Goal: Transaction & Acquisition: Purchase product/service

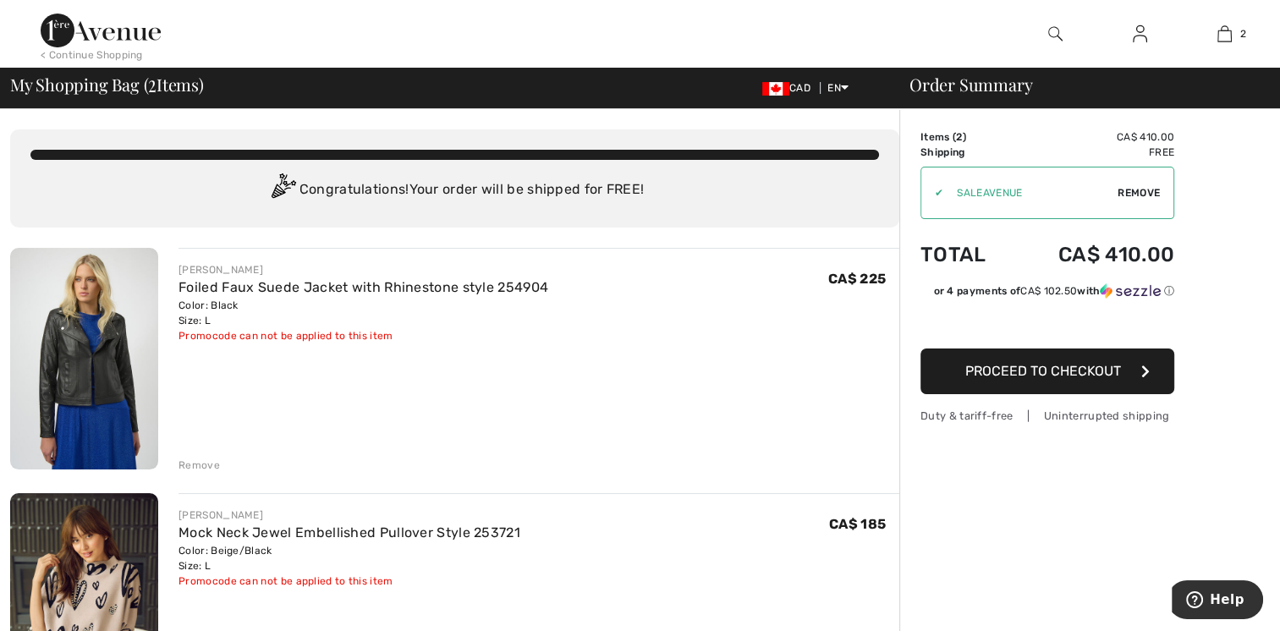
click at [198, 458] on div "Remove" at bounding box center [198, 465] width 41 height 15
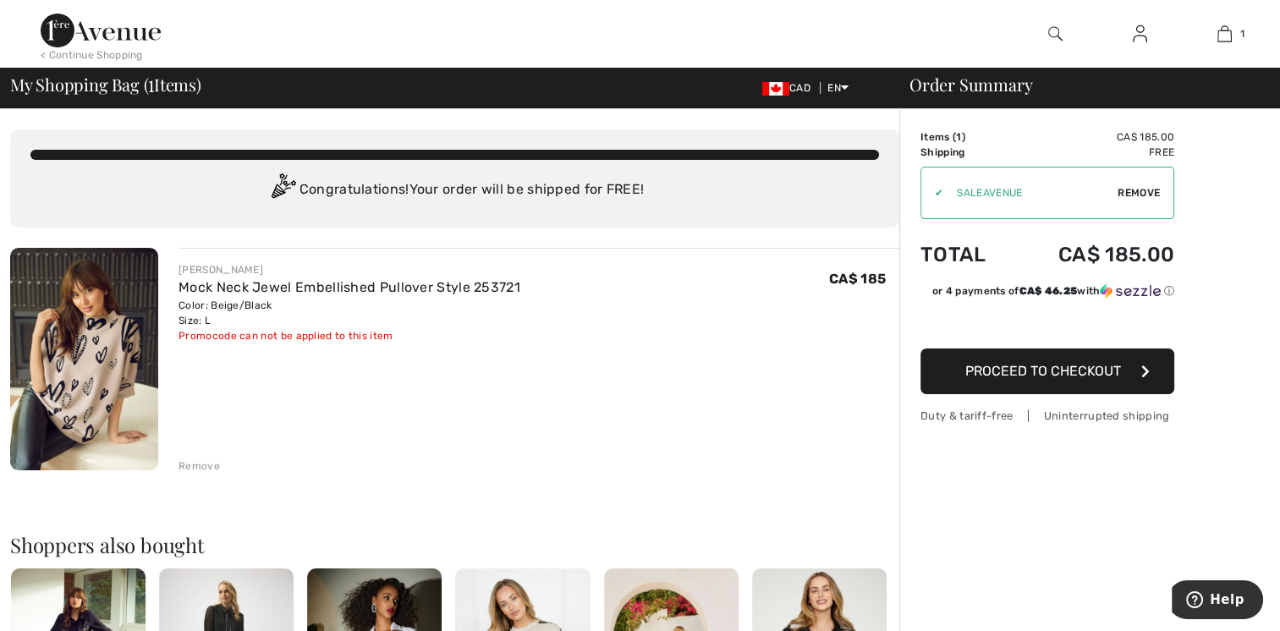
click at [1136, 32] on img at bounding box center [1140, 34] width 14 height 20
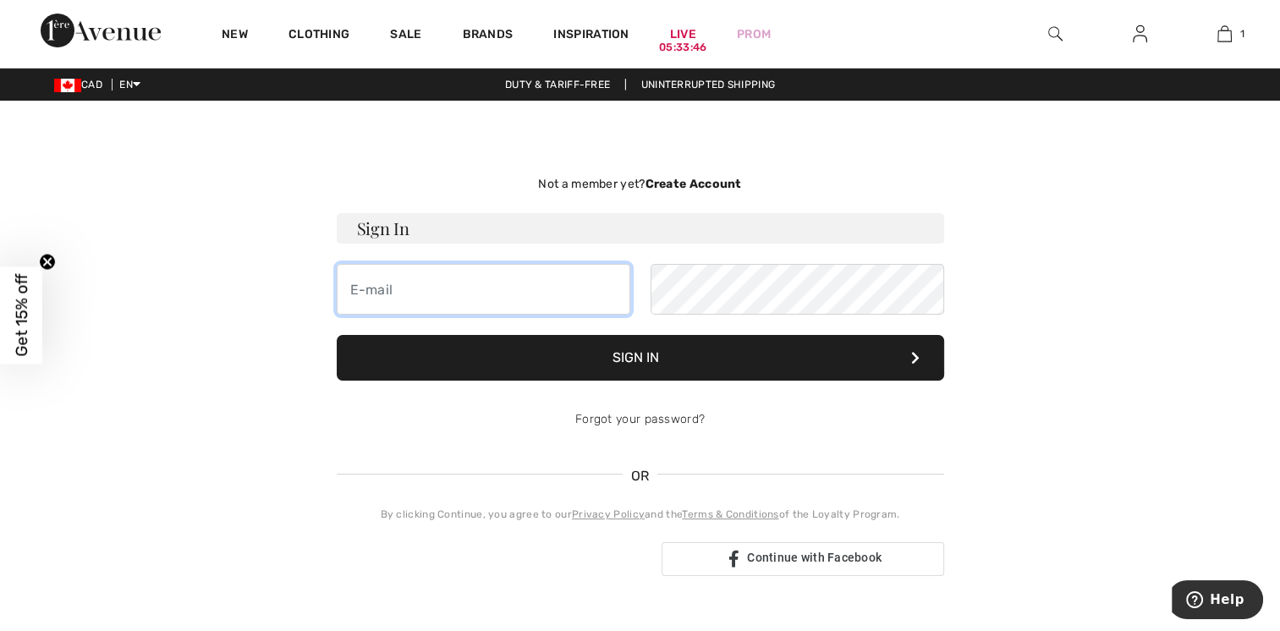
type input "FMRENOMAX@VIDEOTRON.CA"
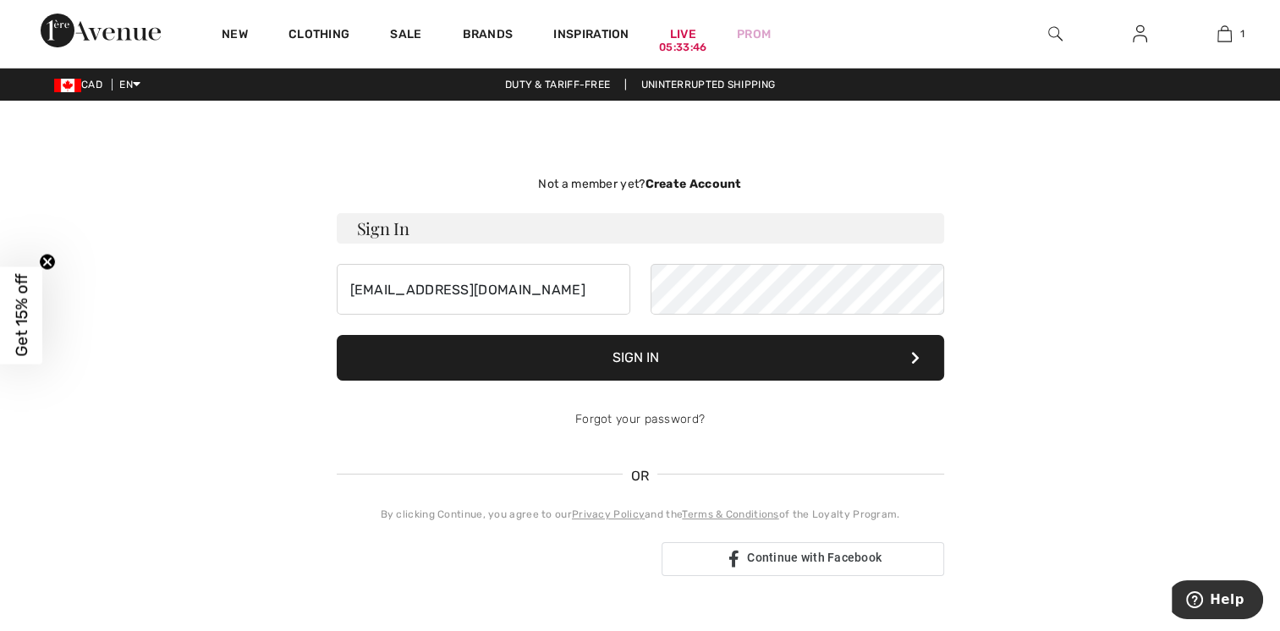
click at [606, 347] on button "Sign In" at bounding box center [640, 358] width 607 height 46
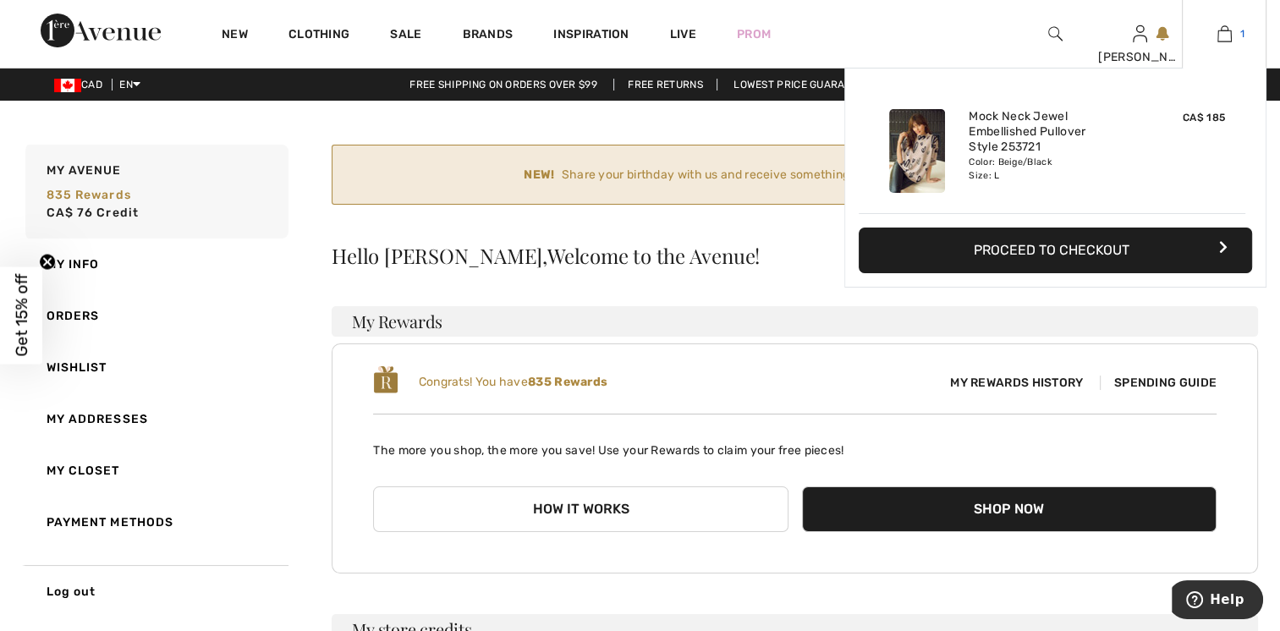
click at [1222, 37] on img at bounding box center [1224, 34] width 14 height 20
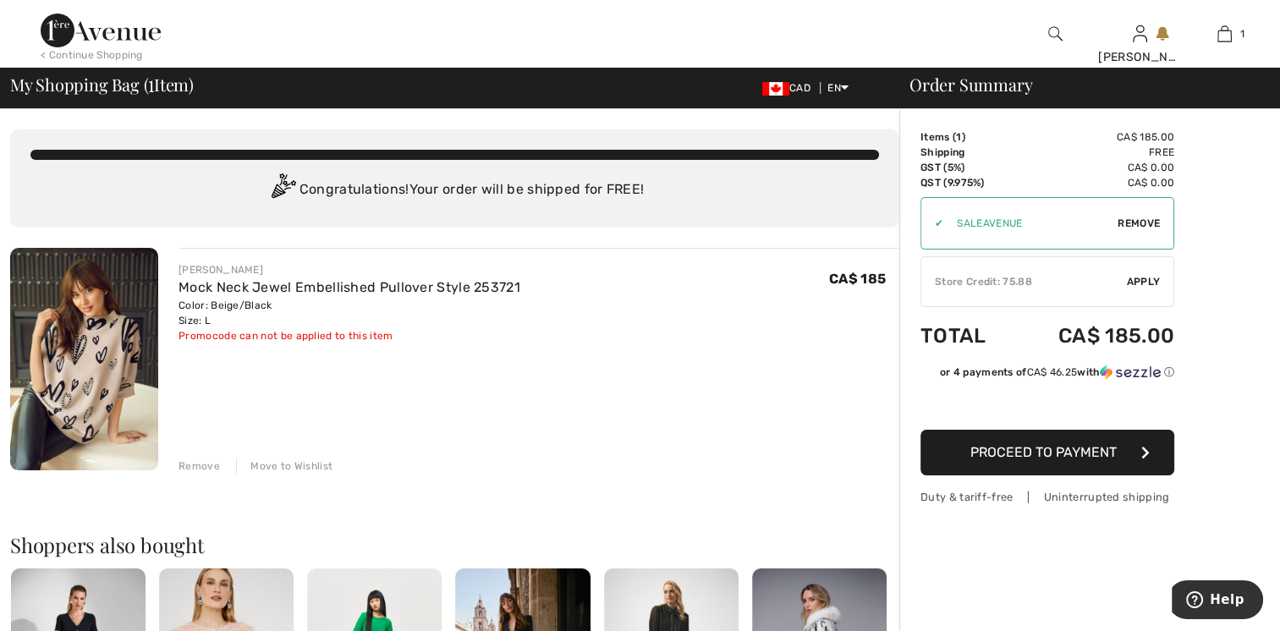
click at [1140, 279] on span "Apply" at bounding box center [1144, 281] width 34 height 15
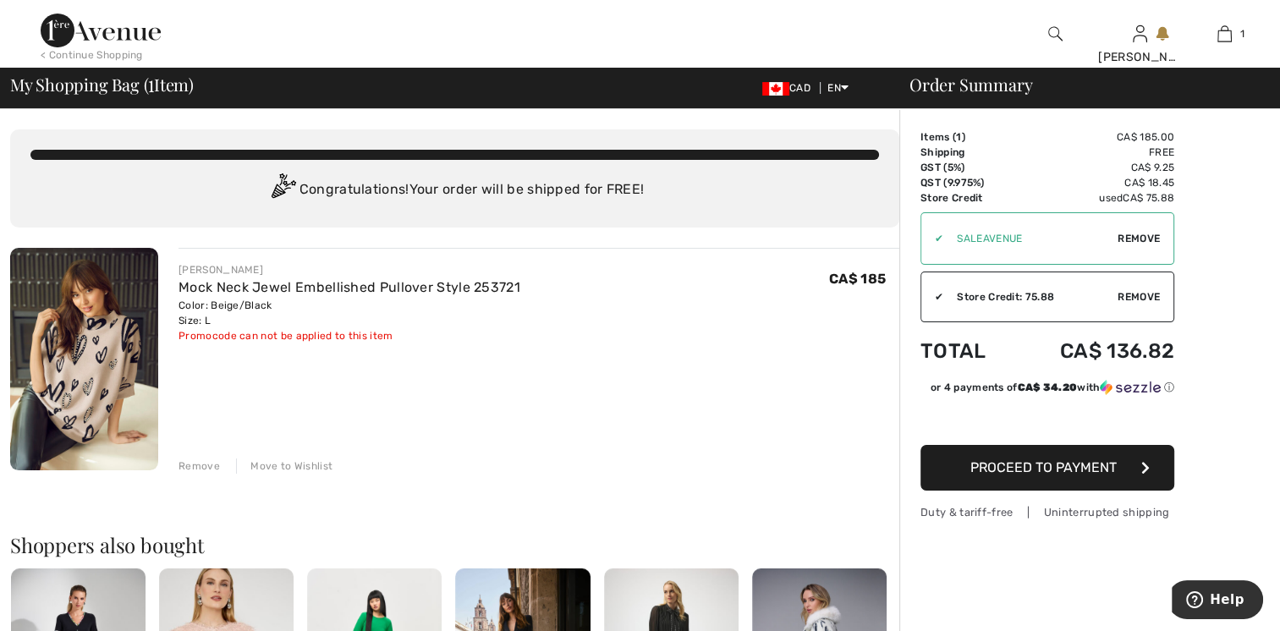
click at [96, 360] on img at bounding box center [84, 359] width 148 height 222
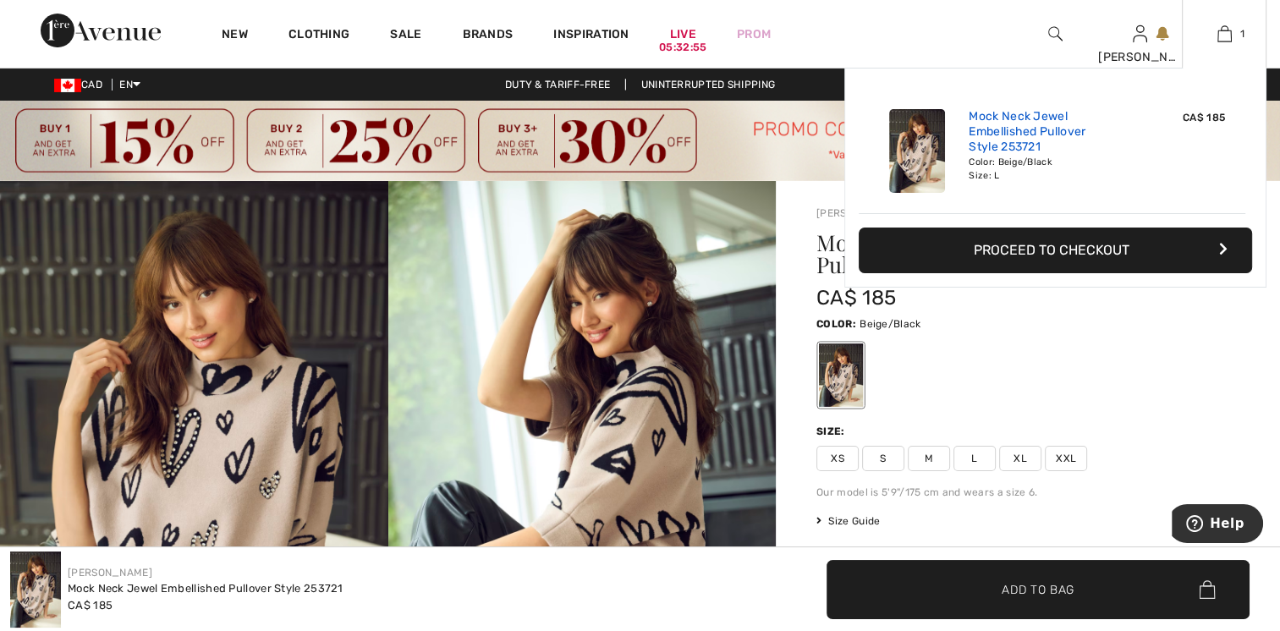
click at [1008, 142] on link "Mock Neck Jewel Embellished Pullover Style 253721" at bounding box center [1051, 132] width 167 height 47
click at [1038, 248] on button "Proceed to Checkout" at bounding box center [1055, 251] width 393 height 46
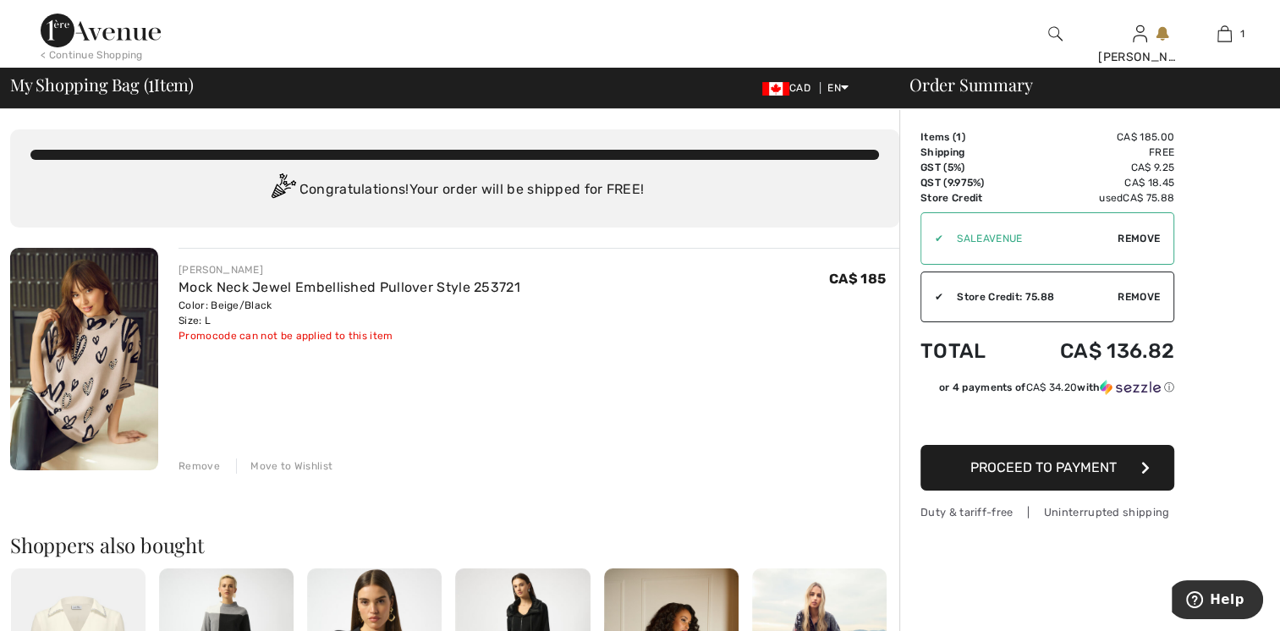
click at [190, 467] on div "Remove" at bounding box center [198, 465] width 41 height 15
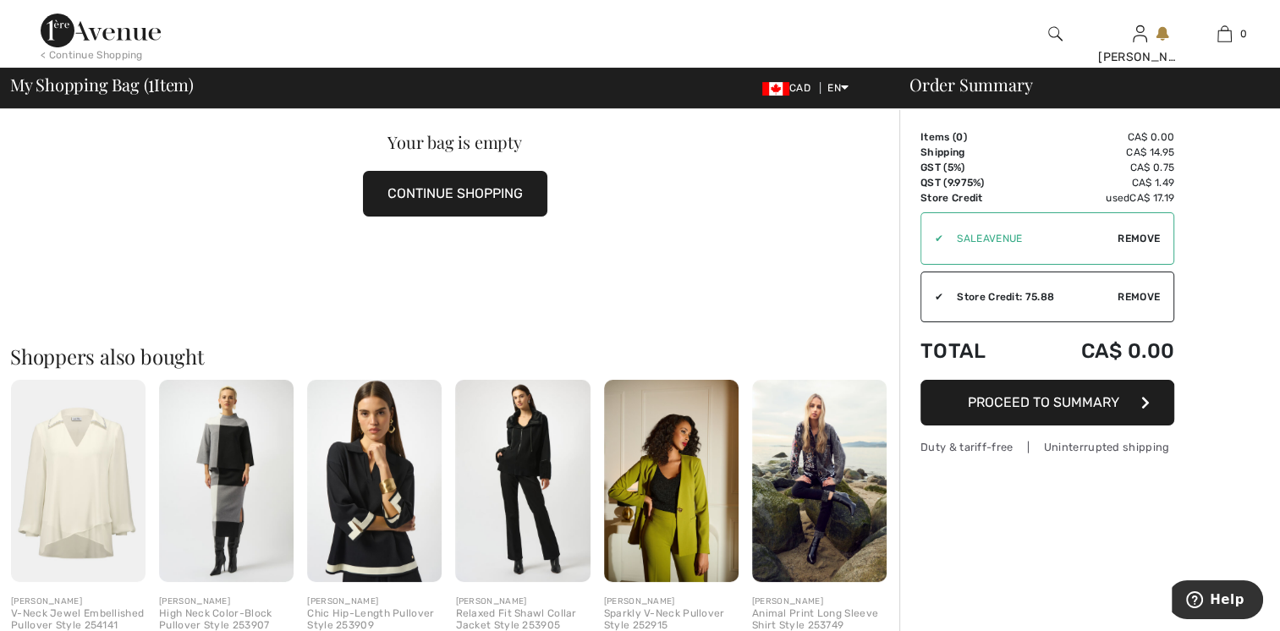
scroll to position [254, 0]
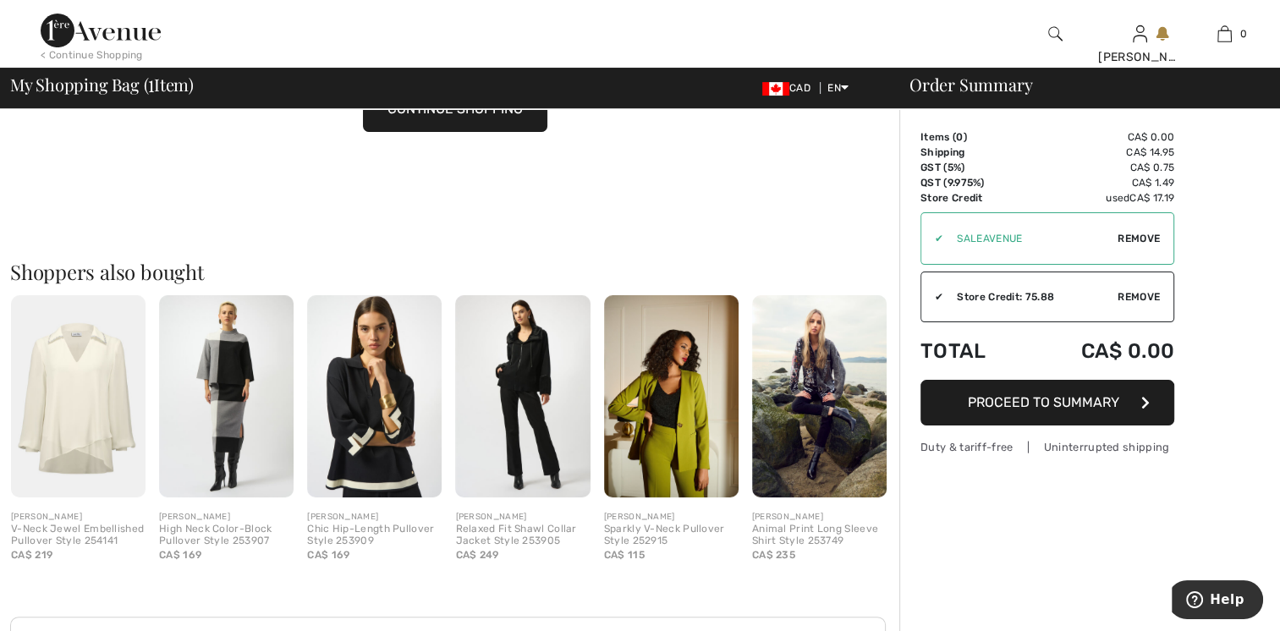
click at [377, 430] on img at bounding box center [374, 396] width 134 height 202
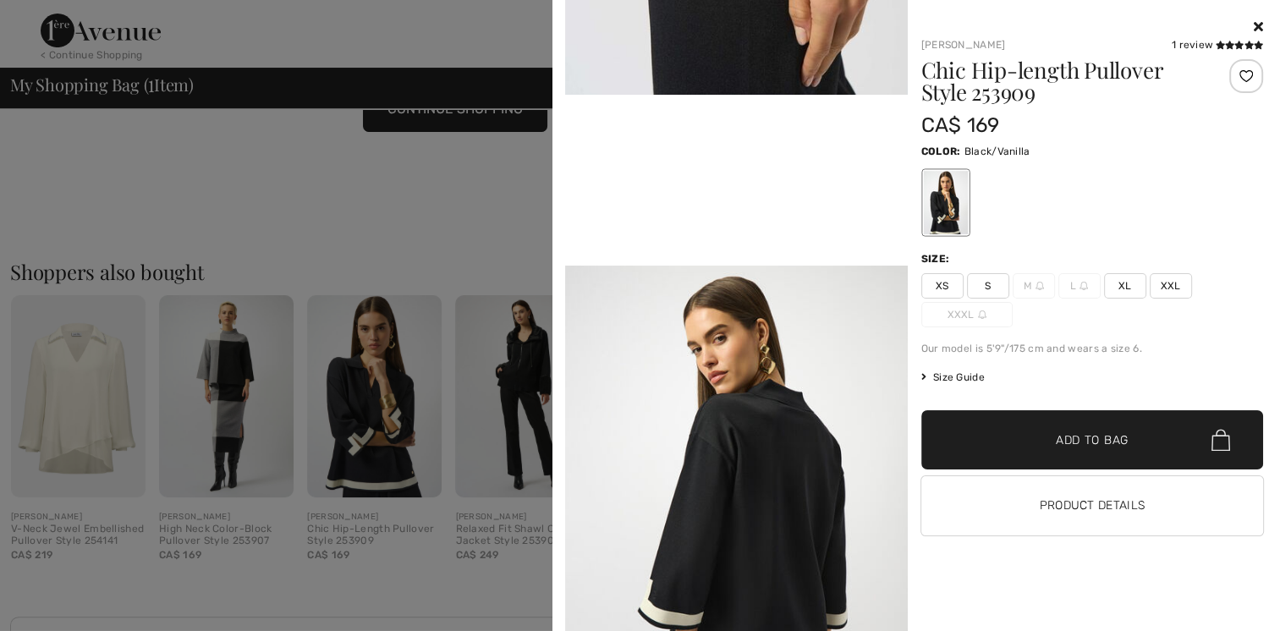
scroll to position [1015, 0]
